Goal: Transaction & Acquisition: Purchase product/service

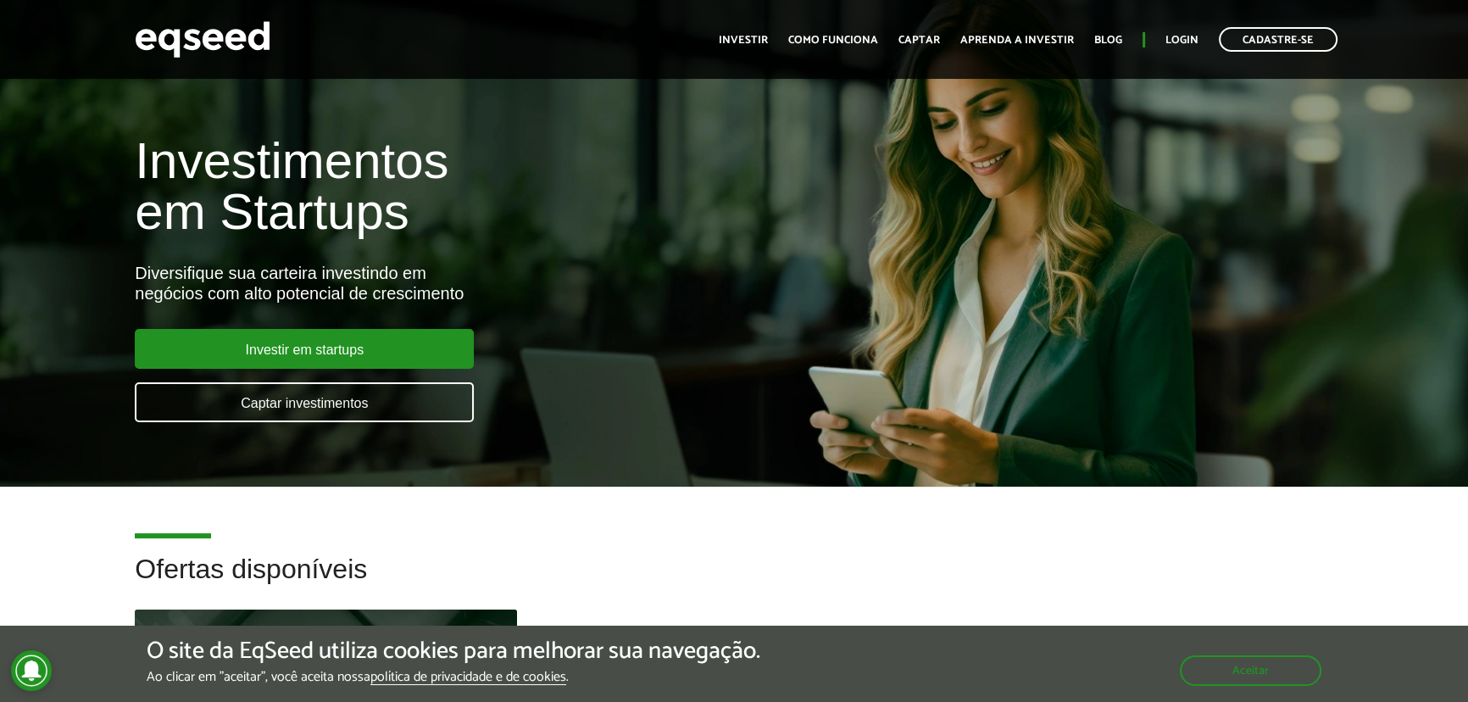
scroll to position [462, 0]
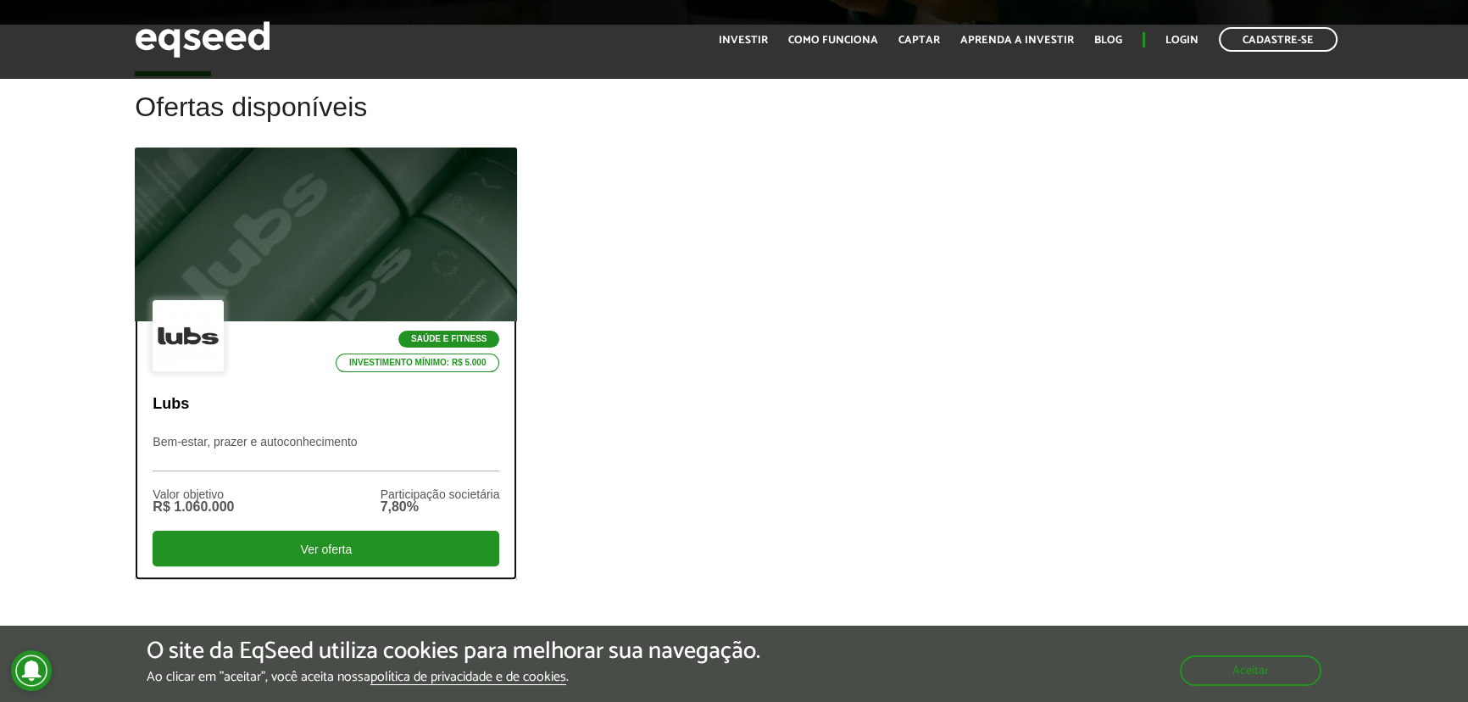
click at [280, 263] on div at bounding box center [326, 234] width 458 height 208
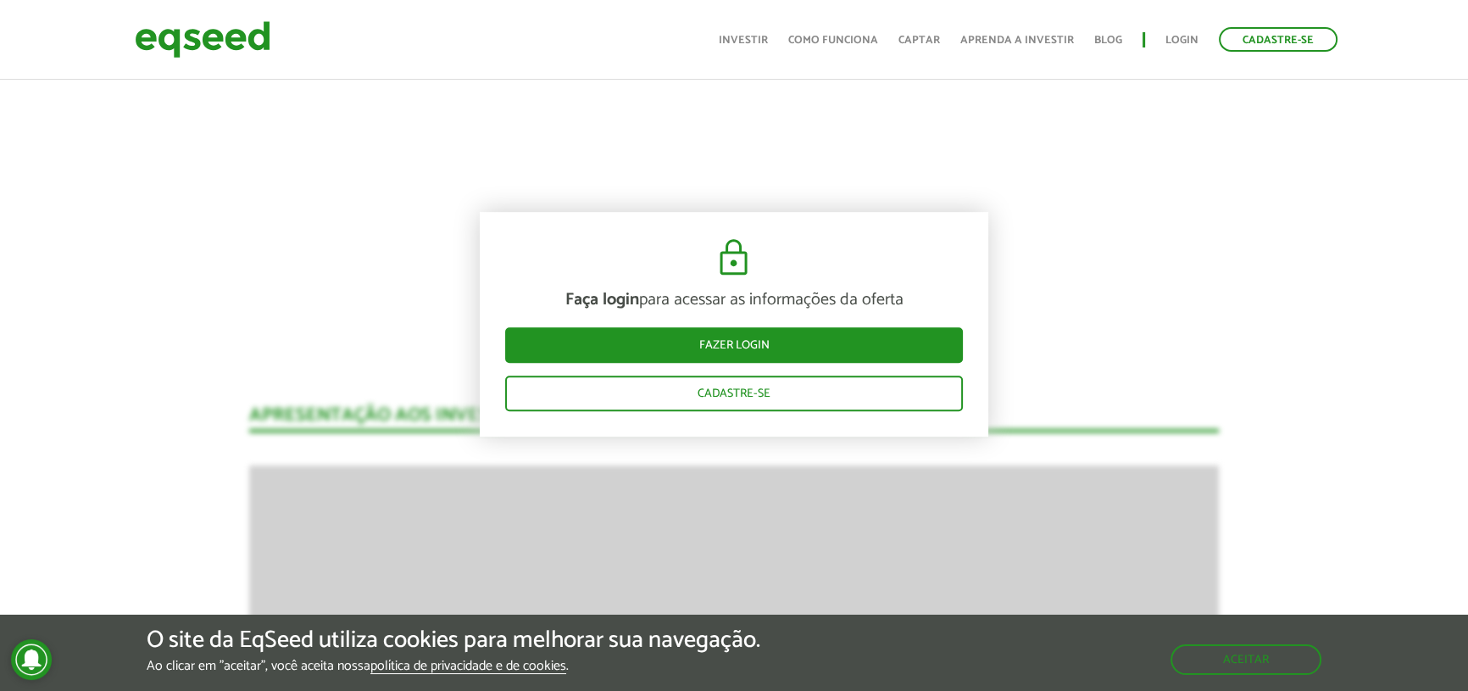
scroll to position [1232, 0]
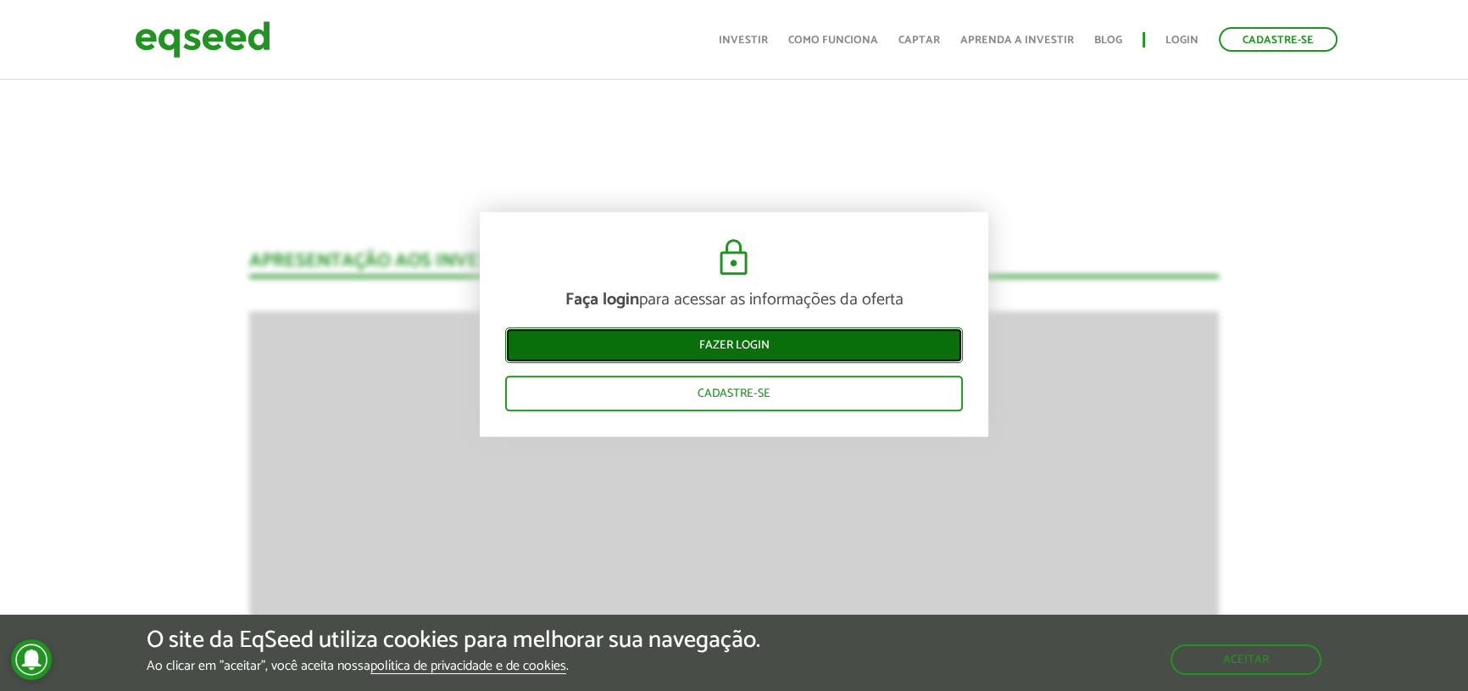
click at [697, 341] on link "Fazer login" at bounding box center [734, 345] width 458 height 36
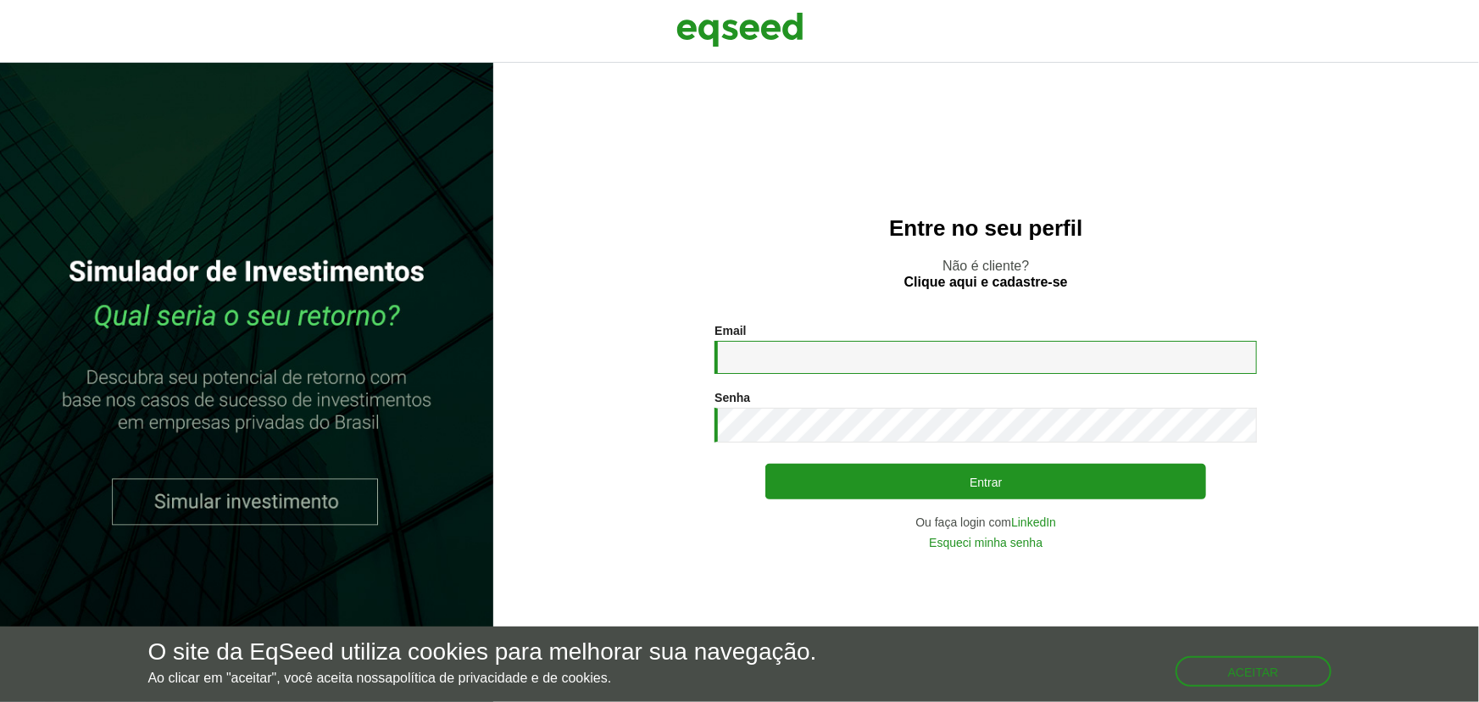
type input "**********"
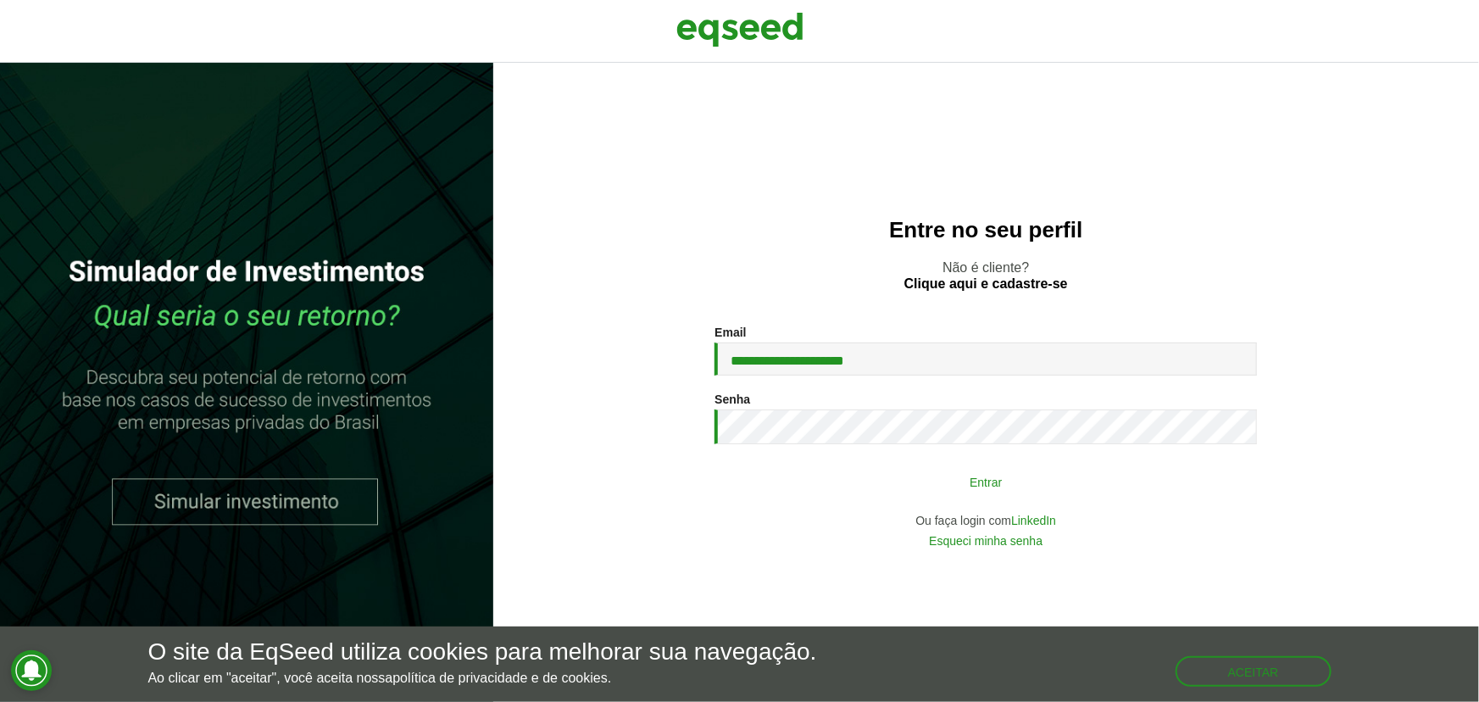
click at [913, 480] on button "Entrar" at bounding box center [985, 481] width 441 height 32
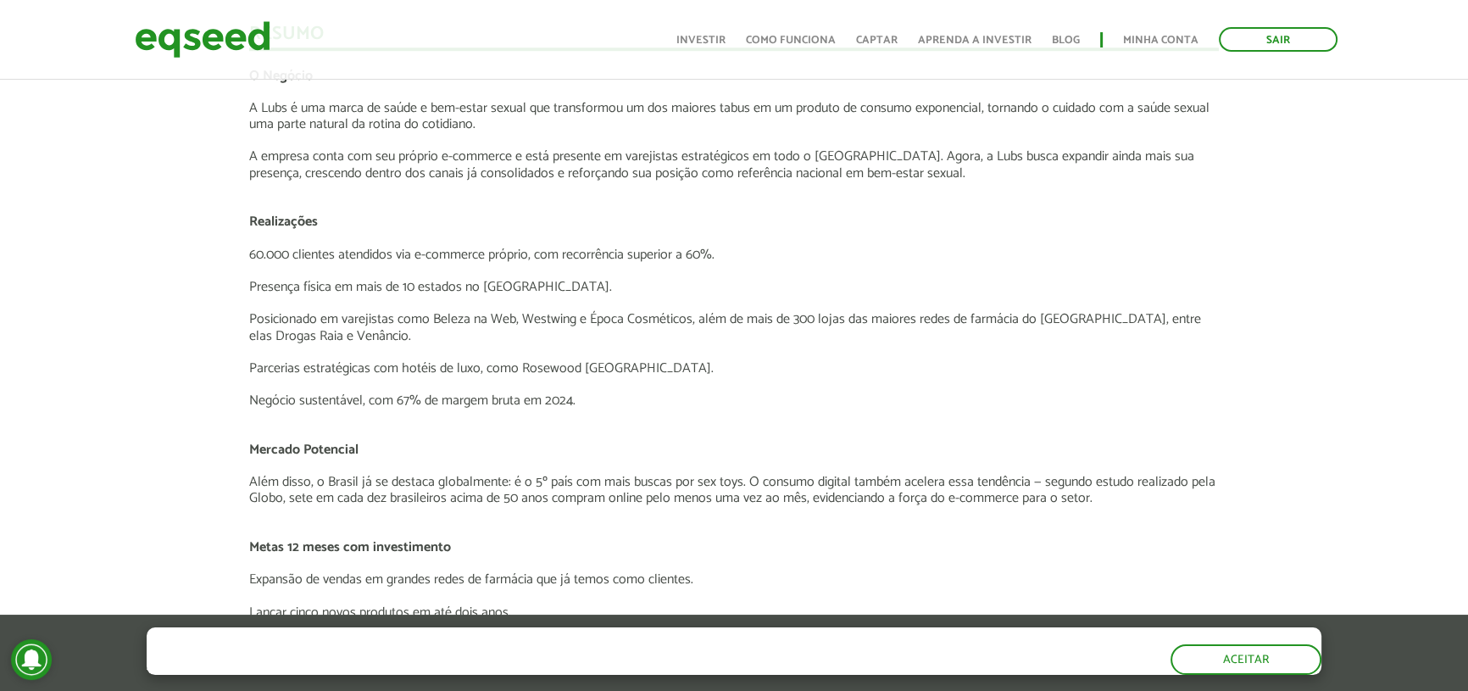
scroll to position [2002, 0]
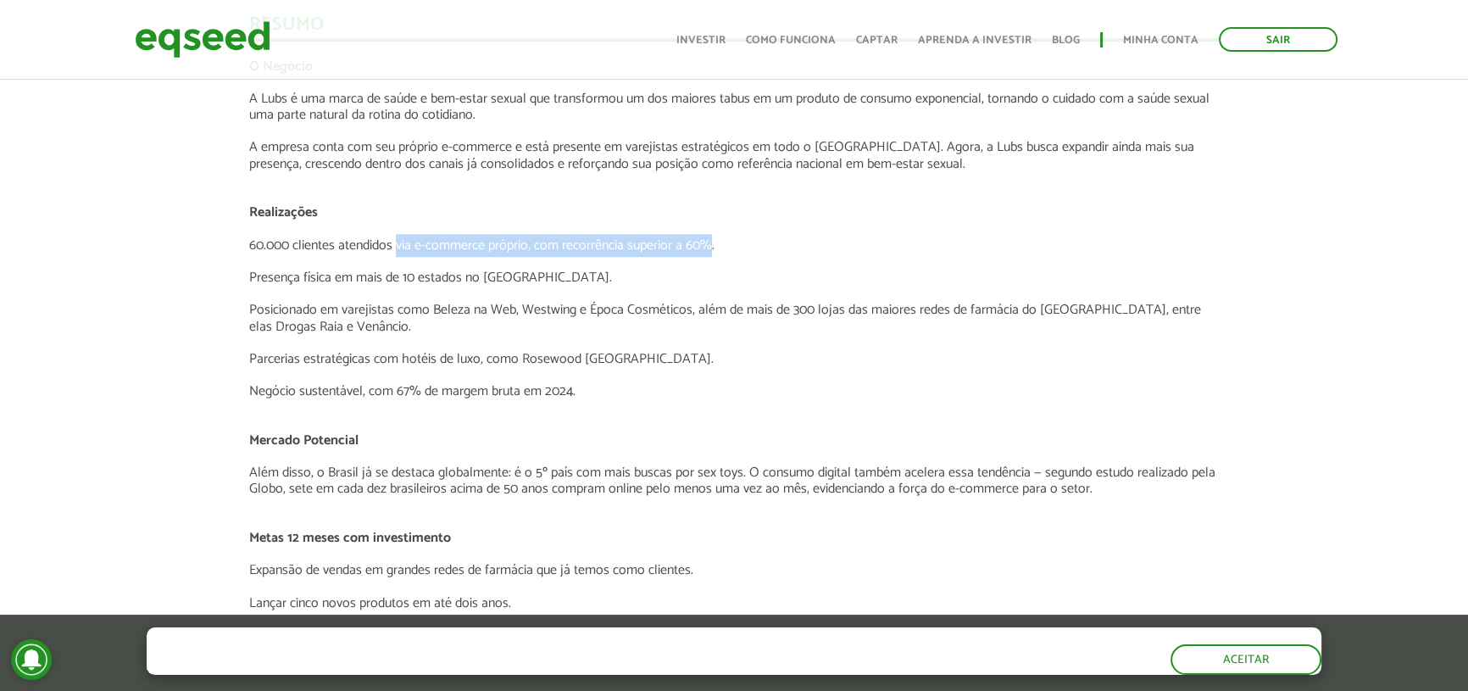
drag, startPoint x: 708, startPoint y: 237, endPoint x: 397, endPoint y: 246, distance: 310.2
click at [397, 246] on p "60.000 clientes atendidos via e-commerce próprio, com recorrência superior a 60…" at bounding box center [734, 245] width 970 height 16
click at [417, 283] on p "Presença física em mais de 10 estados no [GEOGRAPHIC_DATA]." at bounding box center [734, 277] width 970 height 16
click at [436, 362] on p "Parcerias estratégicas com hotéis de luxo, como Rosewood [GEOGRAPHIC_DATA]." at bounding box center [734, 359] width 970 height 16
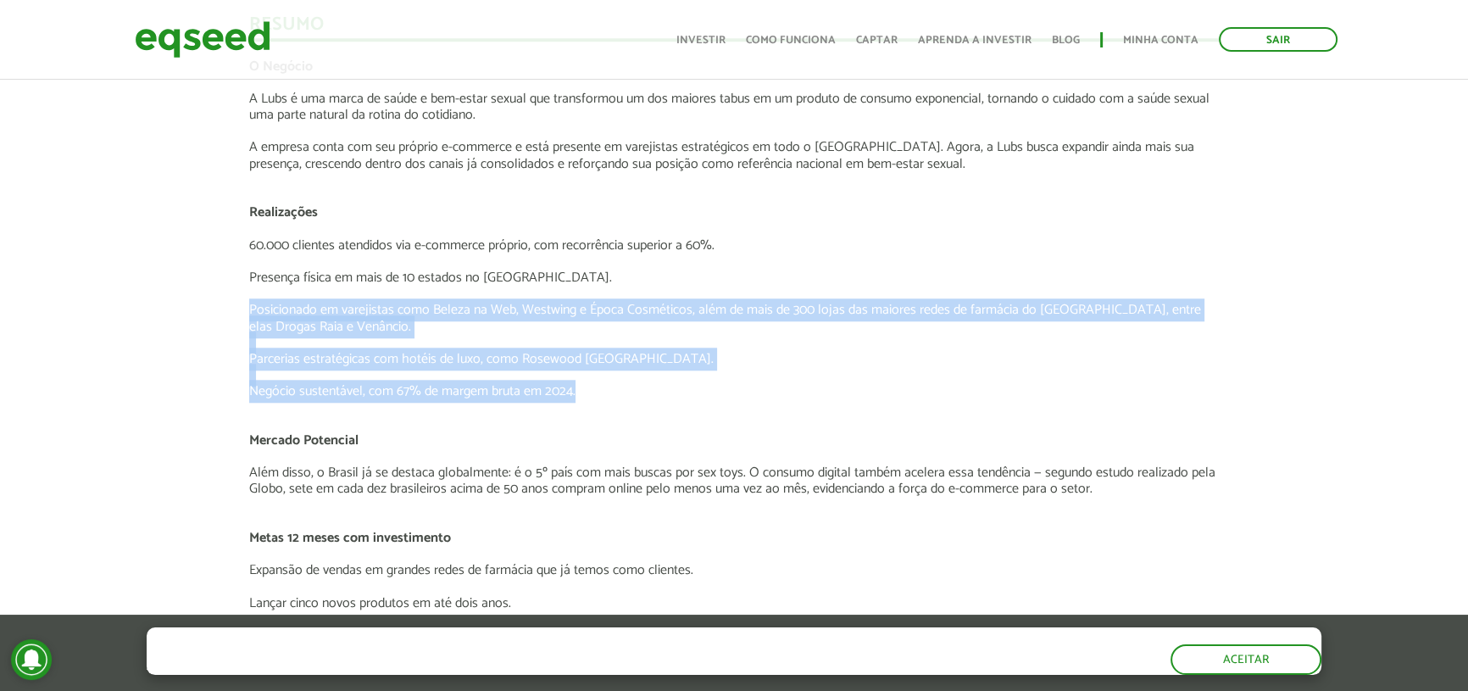
drag, startPoint x: 590, startPoint y: 395, endPoint x: 366, endPoint y: 282, distance: 250.5
click at [366, 283] on div "O Negócio A Lubs é uma marca de saúde e bem-estar sexual que transformou um dos…" at bounding box center [734, 578] width 970 height 1041
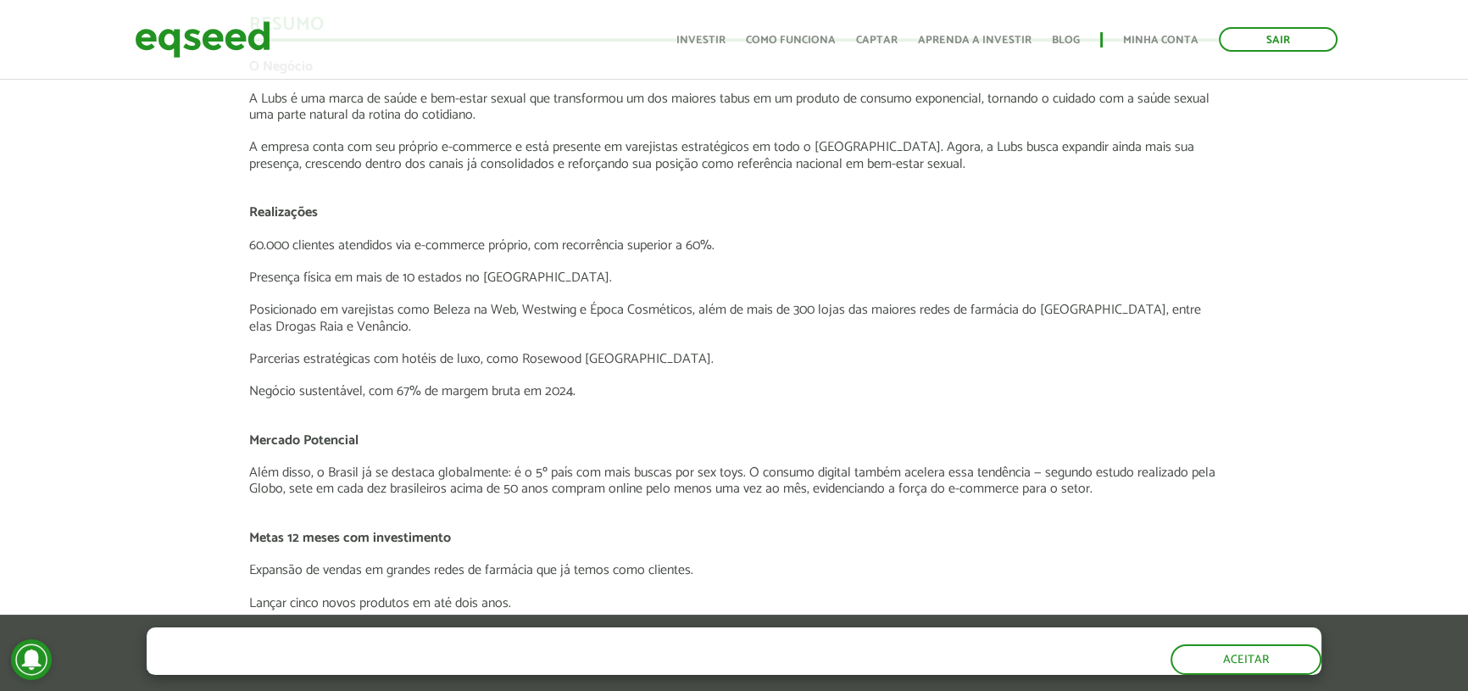
click at [325, 221] on p at bounding box center [734, 228] width 970 height 16
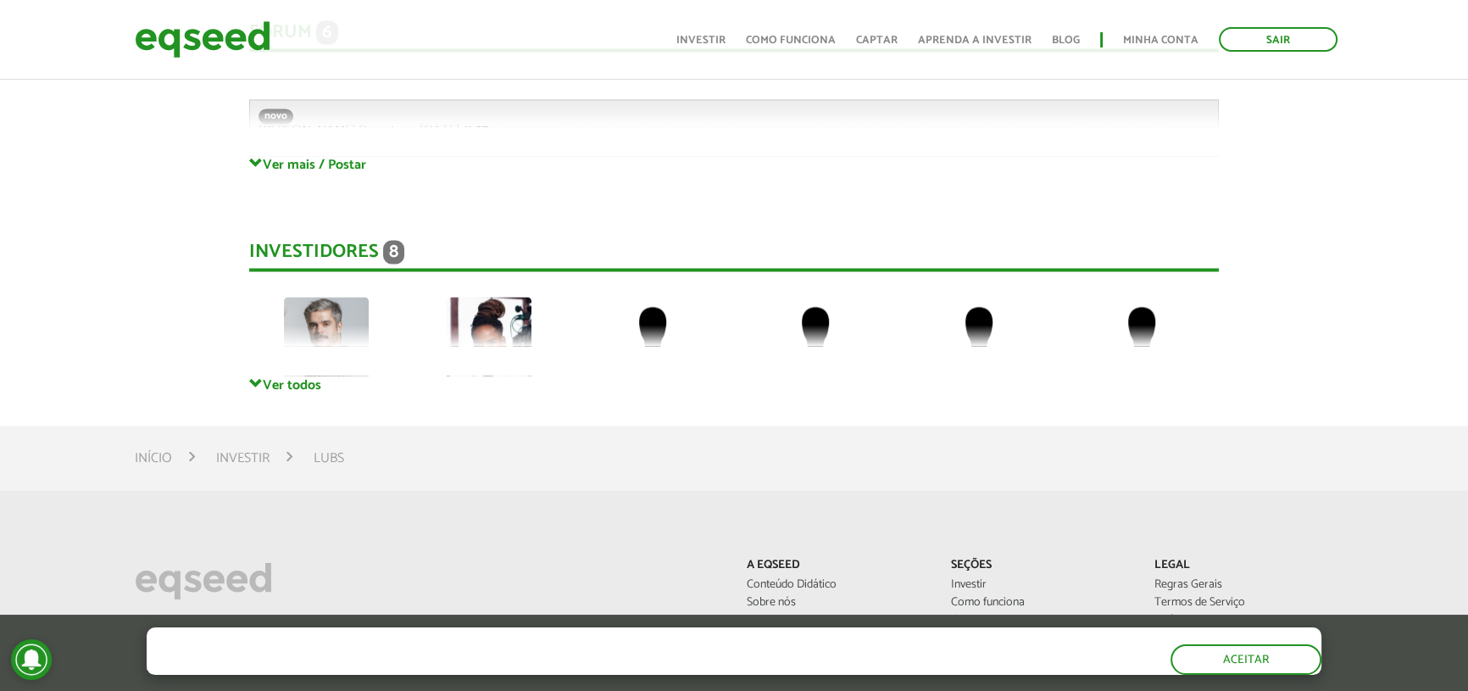
scroll to position [3620, 0]
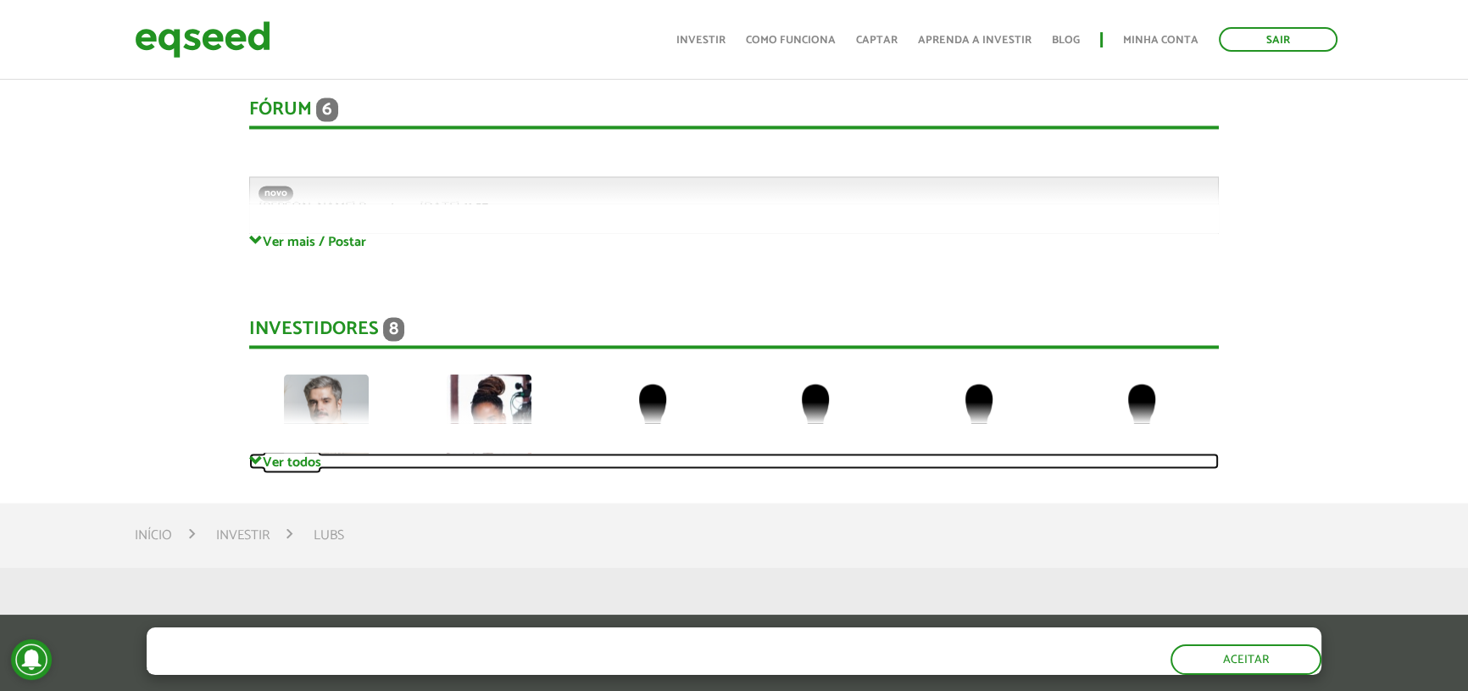
click at [261, 453] on span at bounding box center [256, 460] width 14 height 14
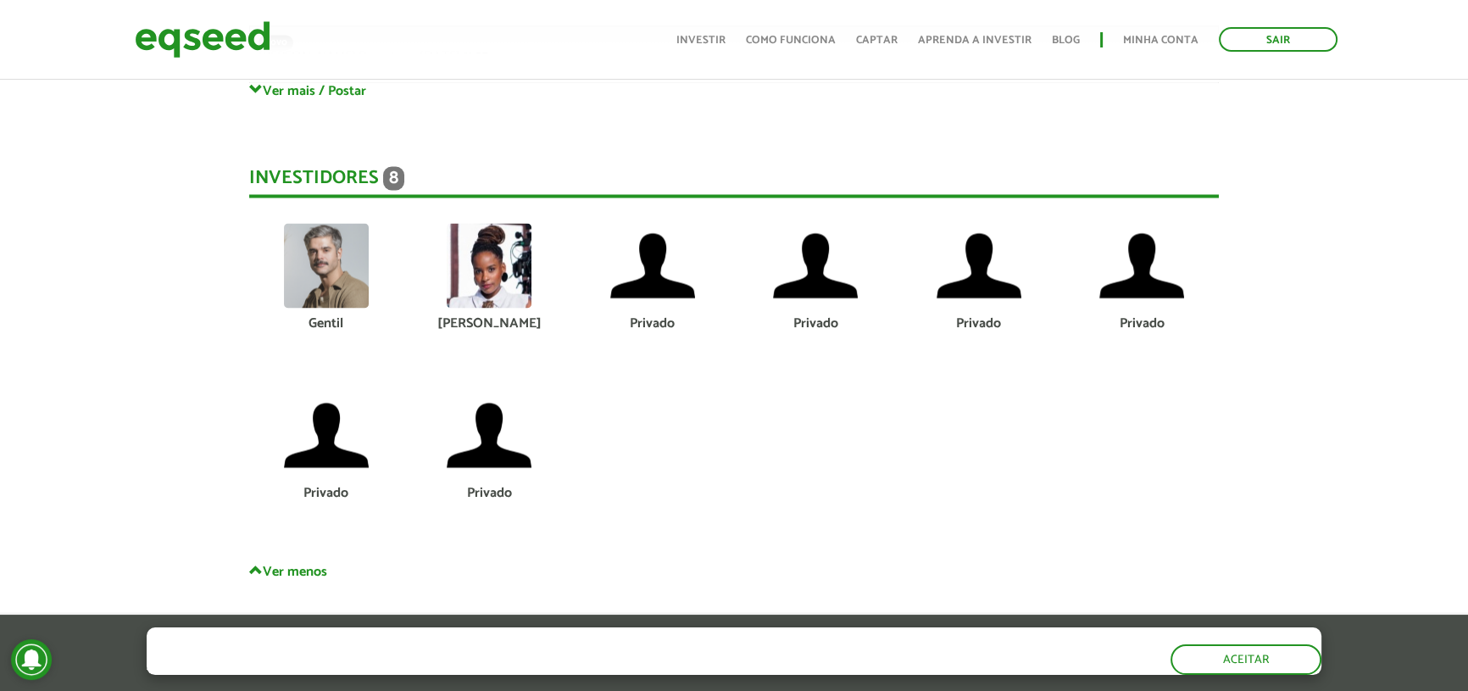
scroll to position [3774, 0]
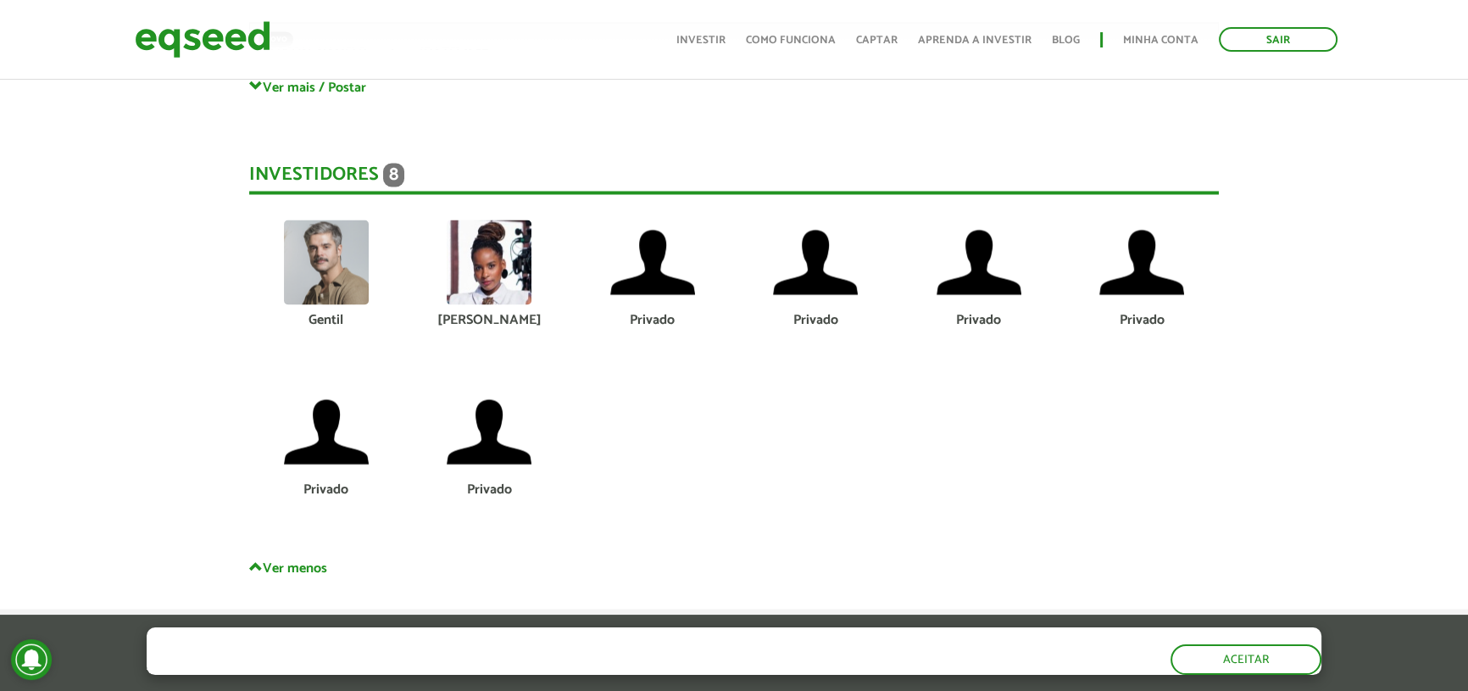
click at [328, 244] on img at bounding box center [326, 261] width 85 height 85
click at [497, 238] on img at bounding box center [489, 261] width 85 height 85
click at [398, 163] on span "8" at bounding box center [393, 175] width 21 height 24
click at [501, 257] on img at bounding box center [489, 261] width 85 height 85
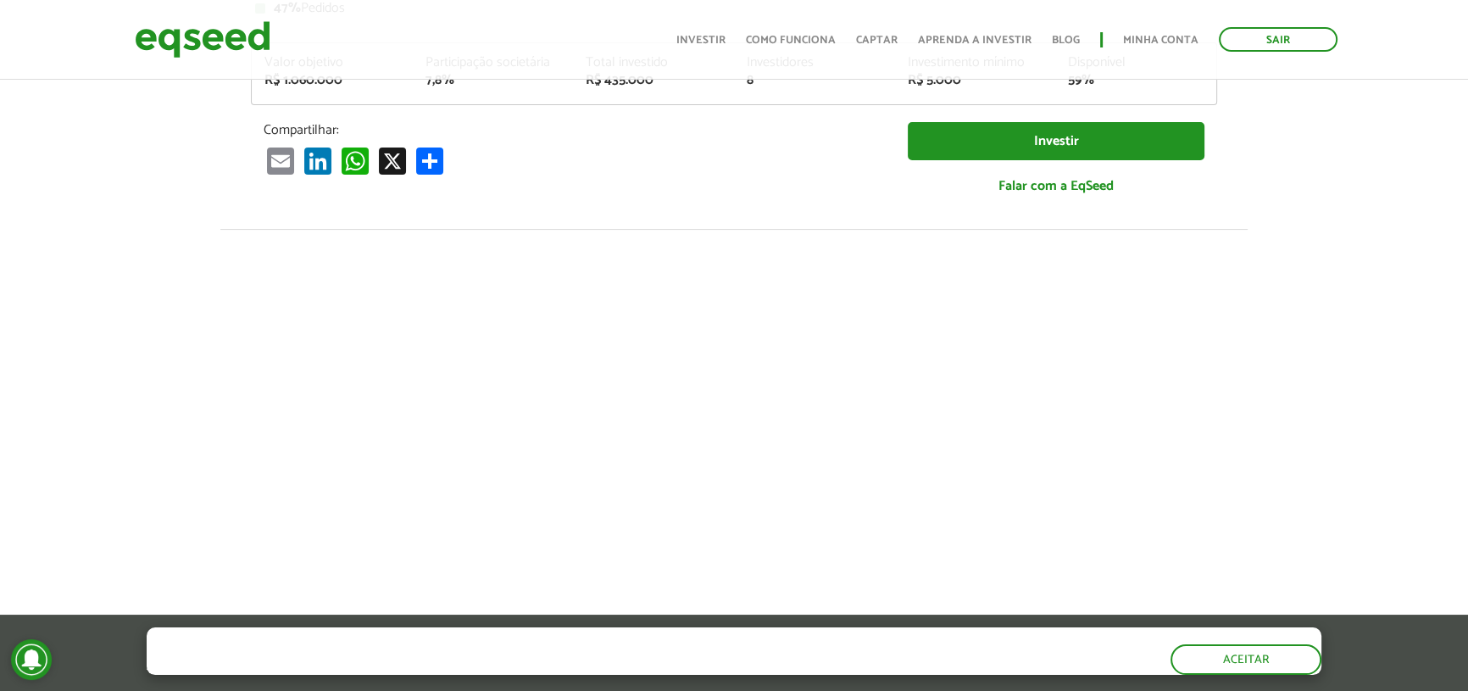
scroll to position [0, 0]
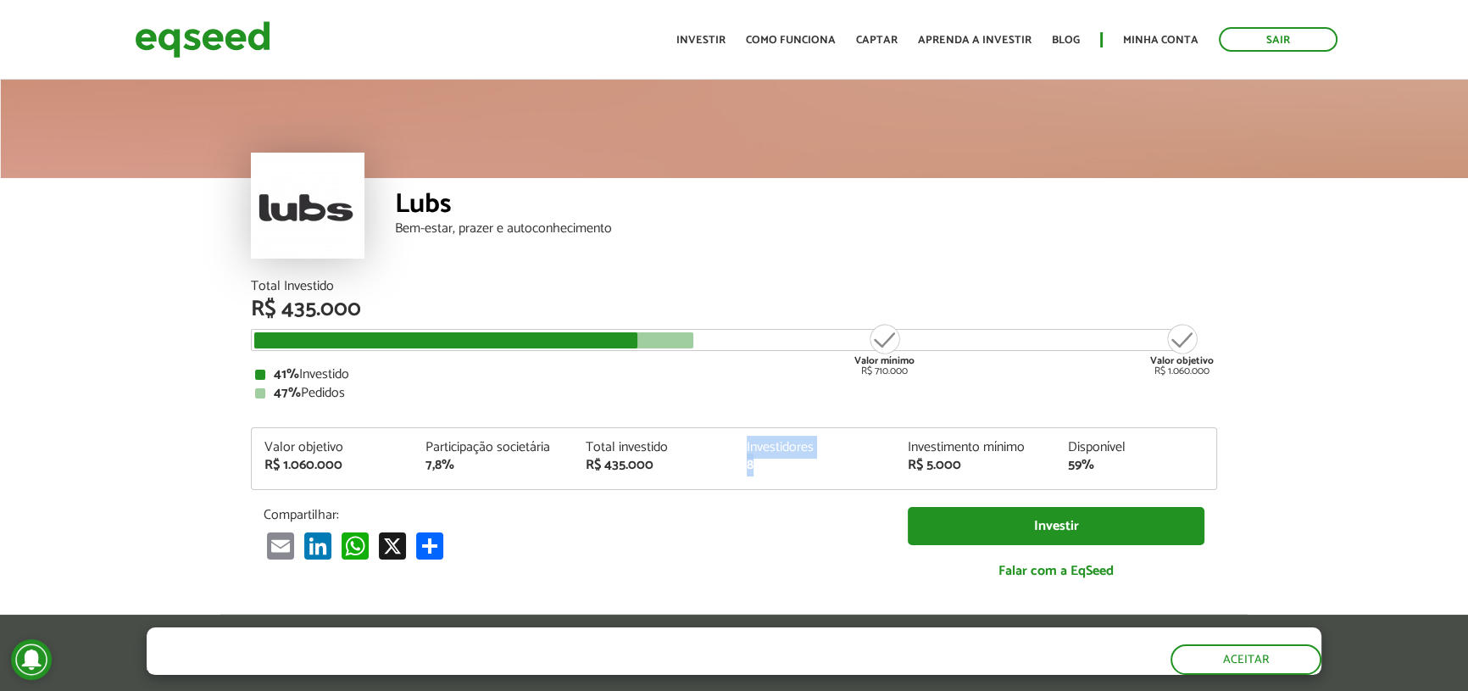
drag, startPoint x: 772, startPoint y: 468, endPoint x: 741, endPoint y: 436, distance: 44.9
click at [741, 436] on div "Valor objetivo R$ 1.060.000 Participação societária 7,8% Total investido R$ 435…" at bounding box center [734, 458] width 966 height 63
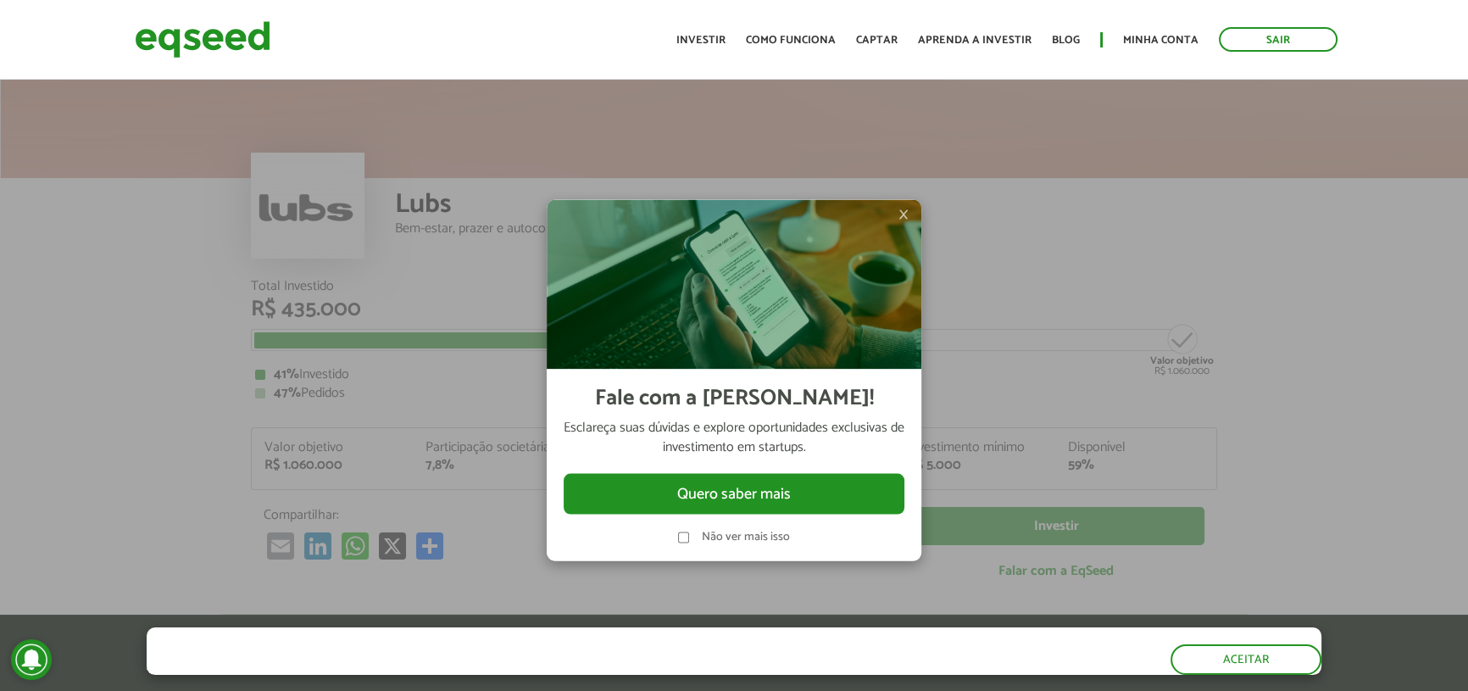
drag, startPoint x: 1183, startPoint y: 247, endPoint x: 926, endPoint y: 219, distance: 258.2
click at [1176, 246] on div at bounding box center [734, 345] width 1468 height 691
click at [901, 208] on span "×" at bounding box center [903, 213] width 10 height 20
